Goal: Task Accomplishment & Management: Use online tool/utility

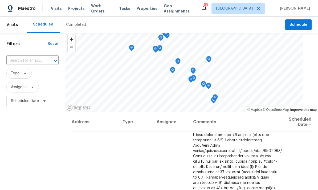
click at [147, 9] on span "Properties" at bounding box center [147, 8] width 21 height 5
click at [105, 6] on span "Work Orders" at bounding box center [102, 8] width 22 height 11
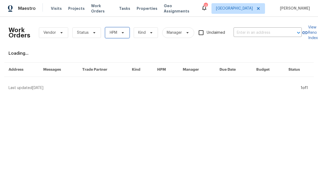
click at [121, 34] on icon at bounding box center [123, 33] width 4 height 4
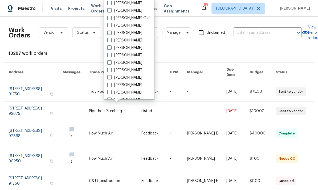
click at [110, 71] on span at bounding box center [109, 70] width 4 height 4
click at [110, 71] on input "[PERSON_NAME]" at bounding box center [108, 69] width 3 height 3
checkbox input "true"
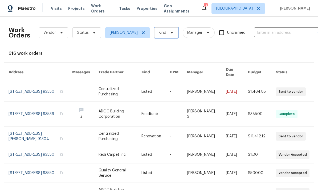
click at [173, 36] on span "Kind" at bounding box center [166, 32] width 24 height 11
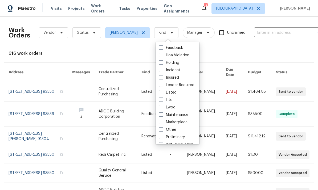
click at [228, 55] on div "616 work orders" at bounding box center [159, 53] width 301 height 5
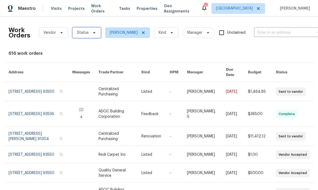
click at [96, 36] on span "Status" at bounding box center [86, 32] width 29 height 11
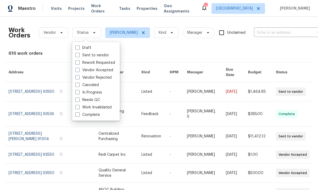
click at [79, 101] on span at bounding box center [77, 100] width 4 height 4
click at [79, 101] on input "Needs QC" at bounding box center [76, 99] width 3 height 3
checkbox input "true"
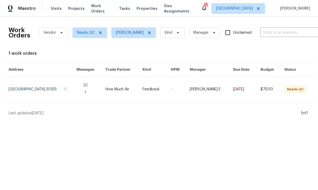
click at [228, 92] on link at bounding box center [211, 89] width 43 height 25
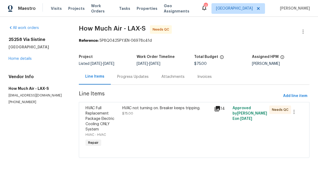
click at [139, 78] on div "Progress Updates" at bounding box center [132, 76] width 31 height 5
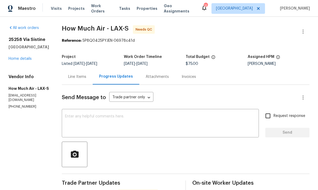
click at [78, 72] on div "Line Items" at bounding box center [77, 77] width 31 height 16
